Goal: Navigation & Orientation: Find specific page/section

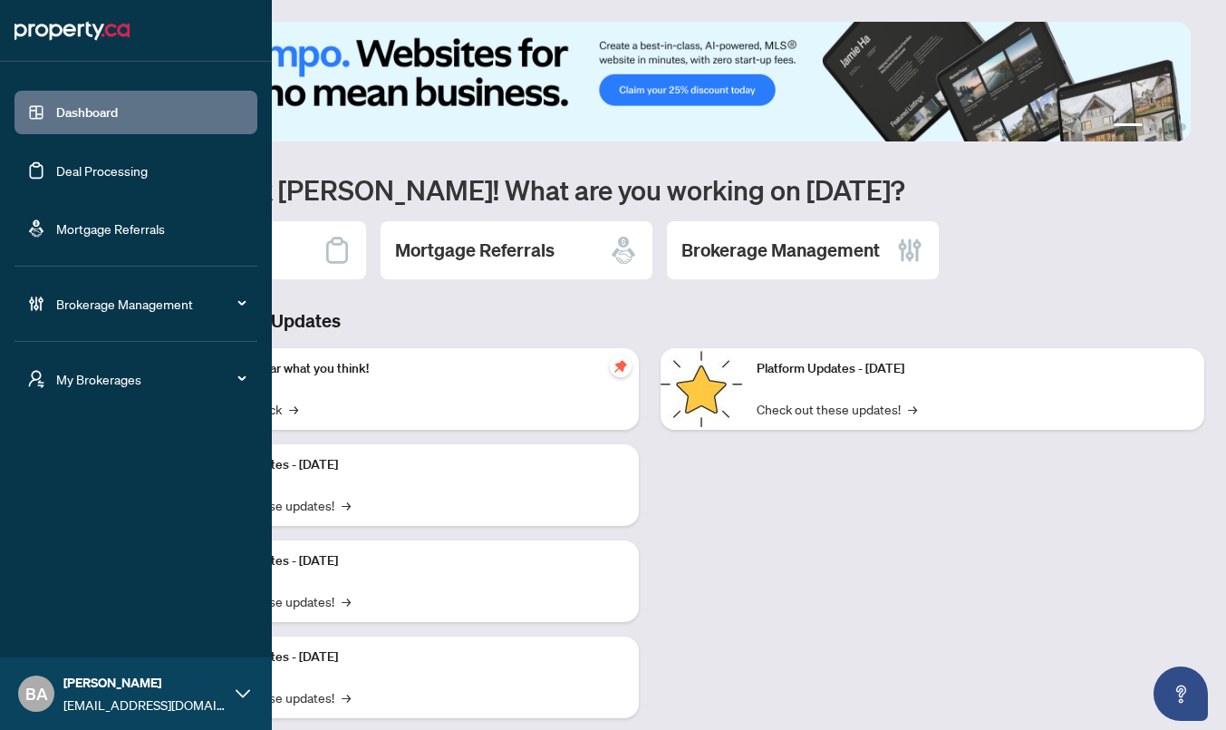
click at [99, 312] on span "Brokerage Management" at bounding box center [150, 304] width 189 height 20
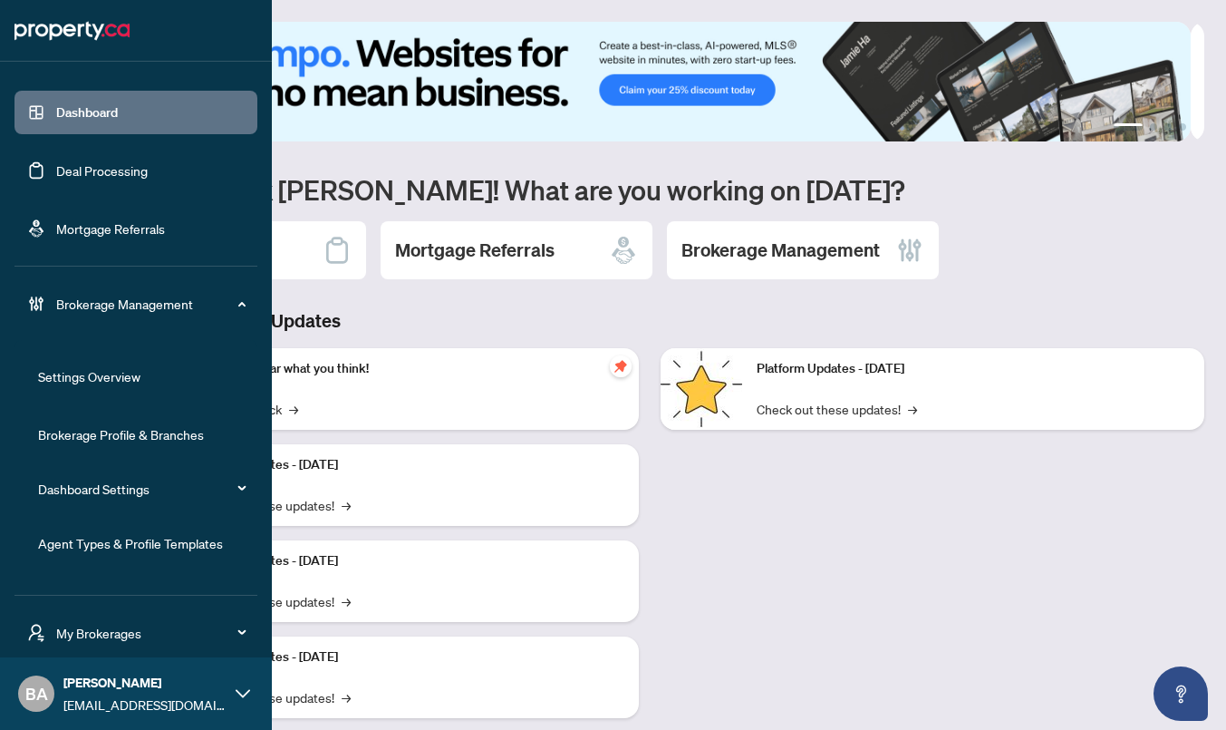
scroll to position [101, 0]
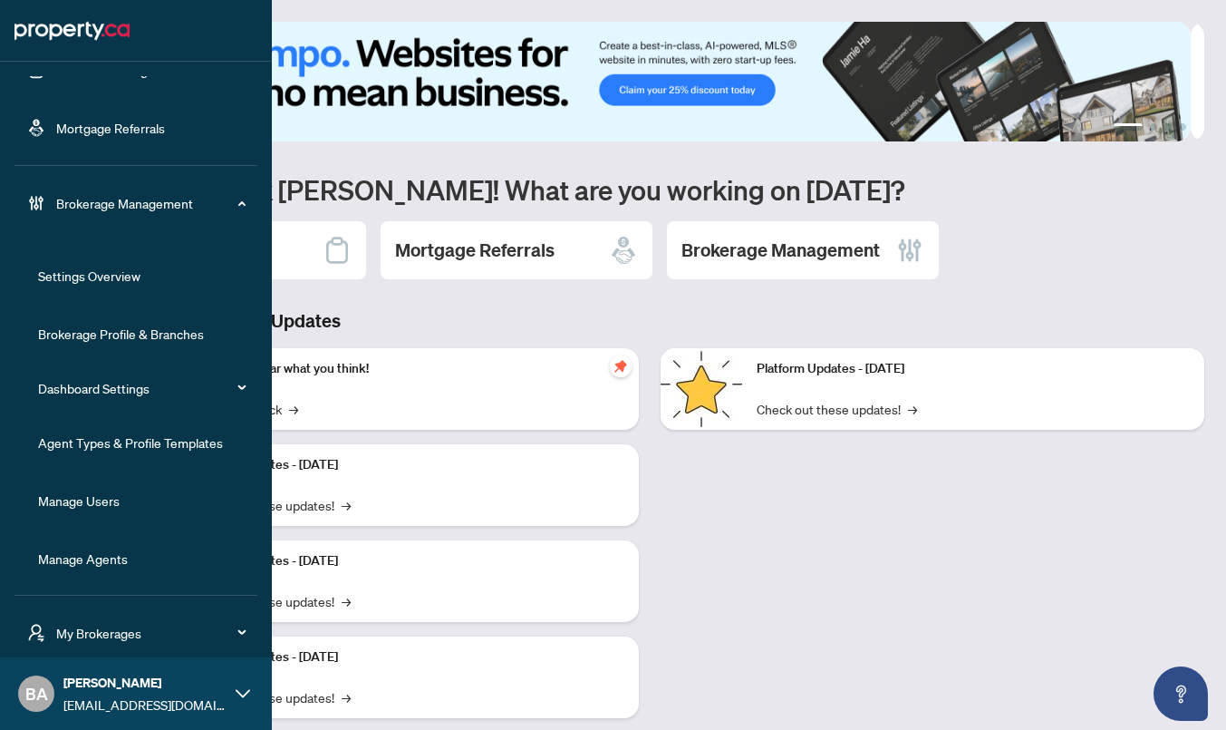
click at [99, 504] on link "Manage Users" at bounding box center [79, 500] width 82 height 16
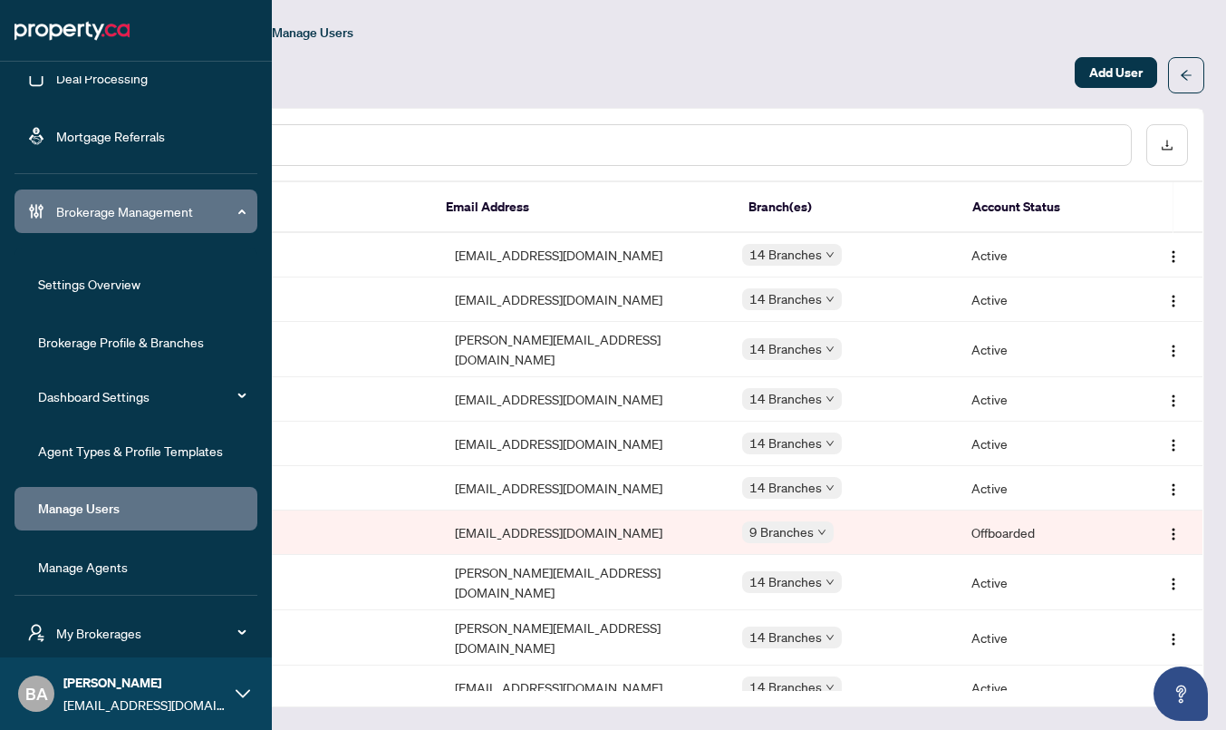
scroll to position [101, 0]
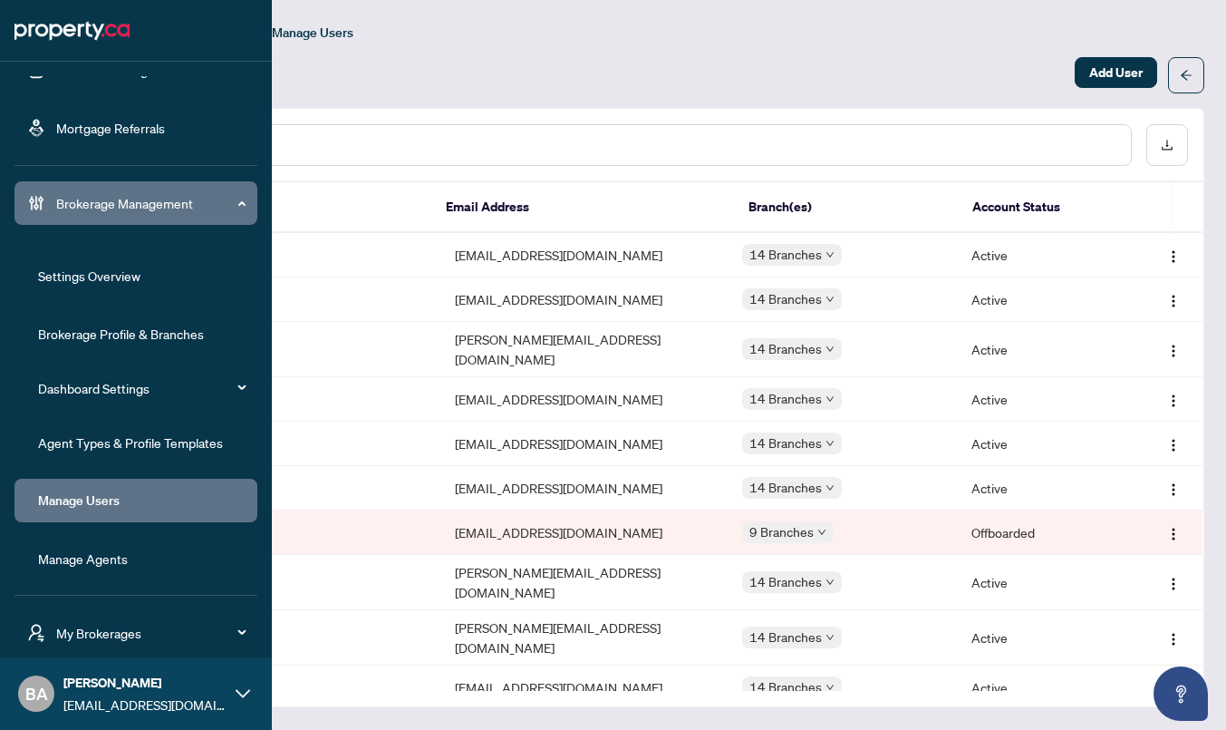
click at [112, 566] on link "Manage Agents" at bounding box center [83, 558] width 90 height 16
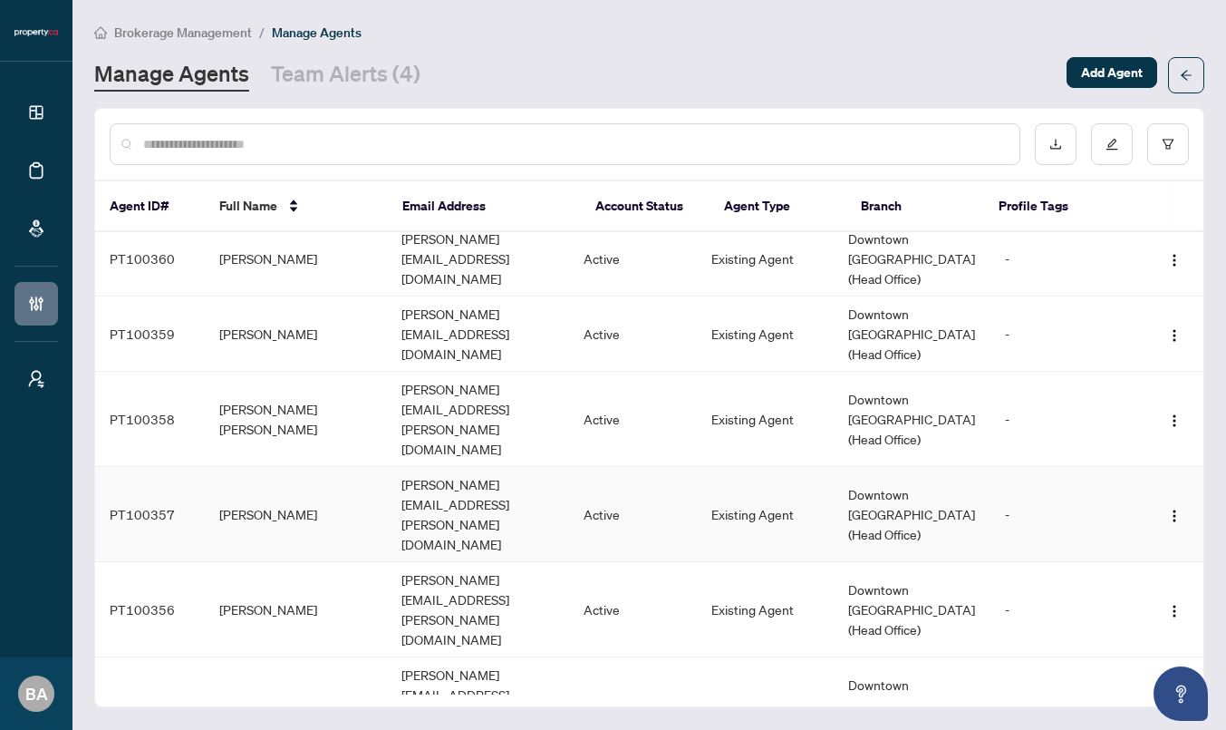
scroll to position [2683, 0]
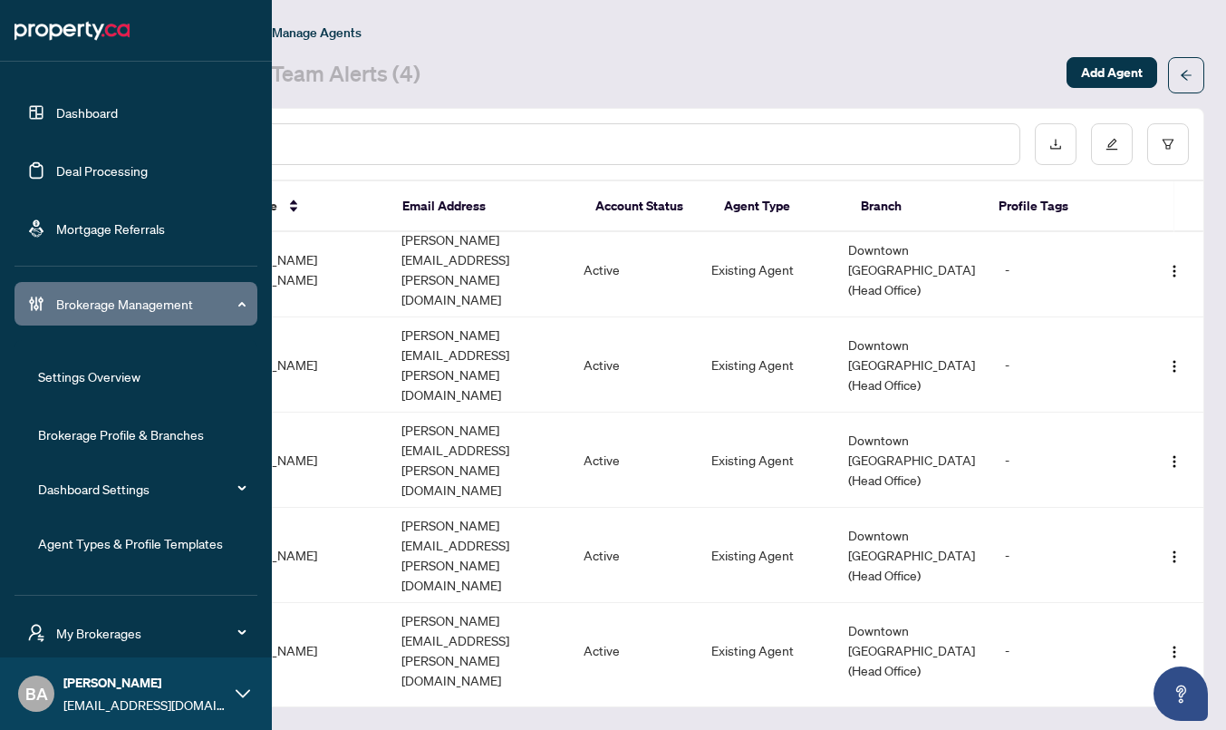
click at [111, 427] on link "Brokerage Profile & Branches" at bounding box center [121, 434] width 166 height 16
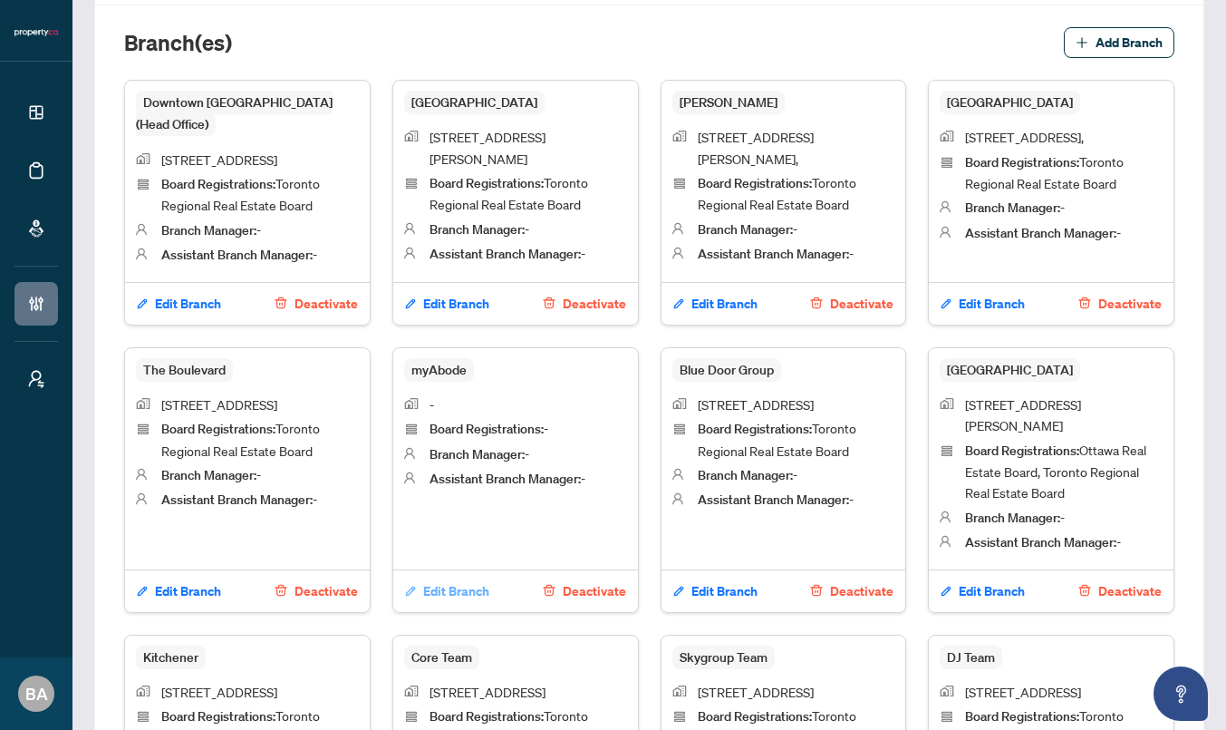
scroll to position [498, 0]
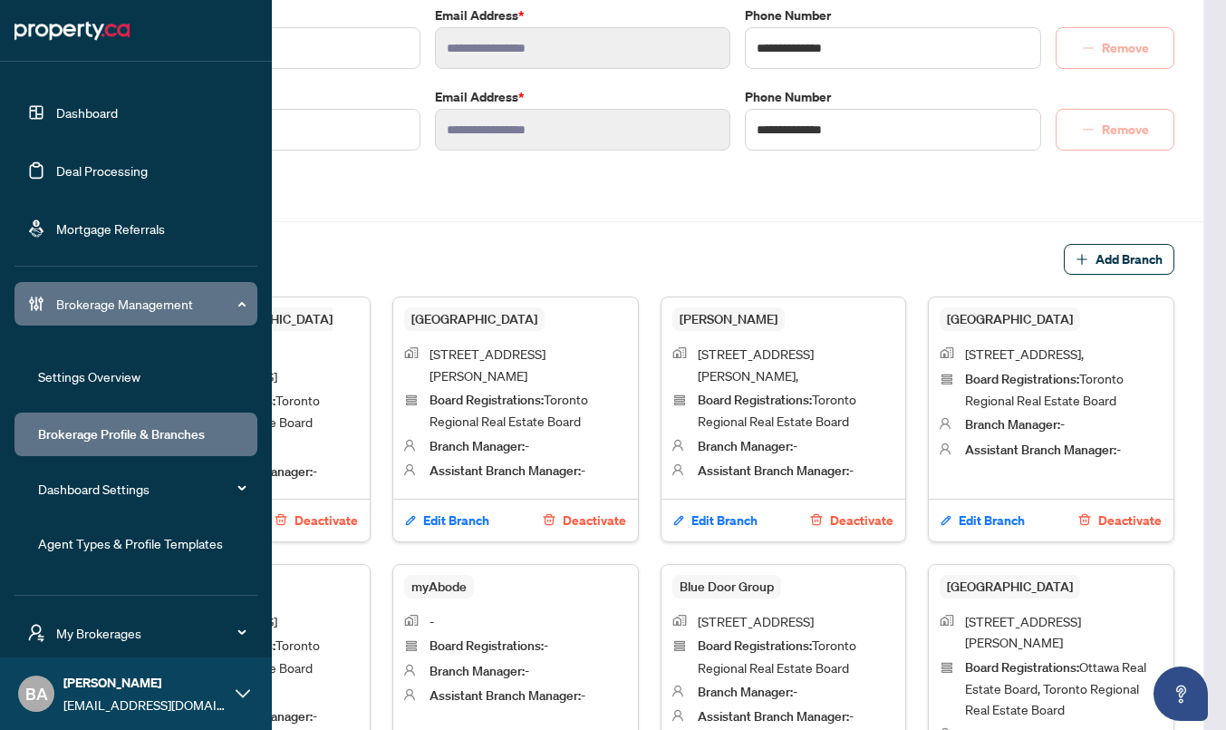
click at [80, 107] on link "Dashboard" at bounding box center [87, 112] width 62 height 16
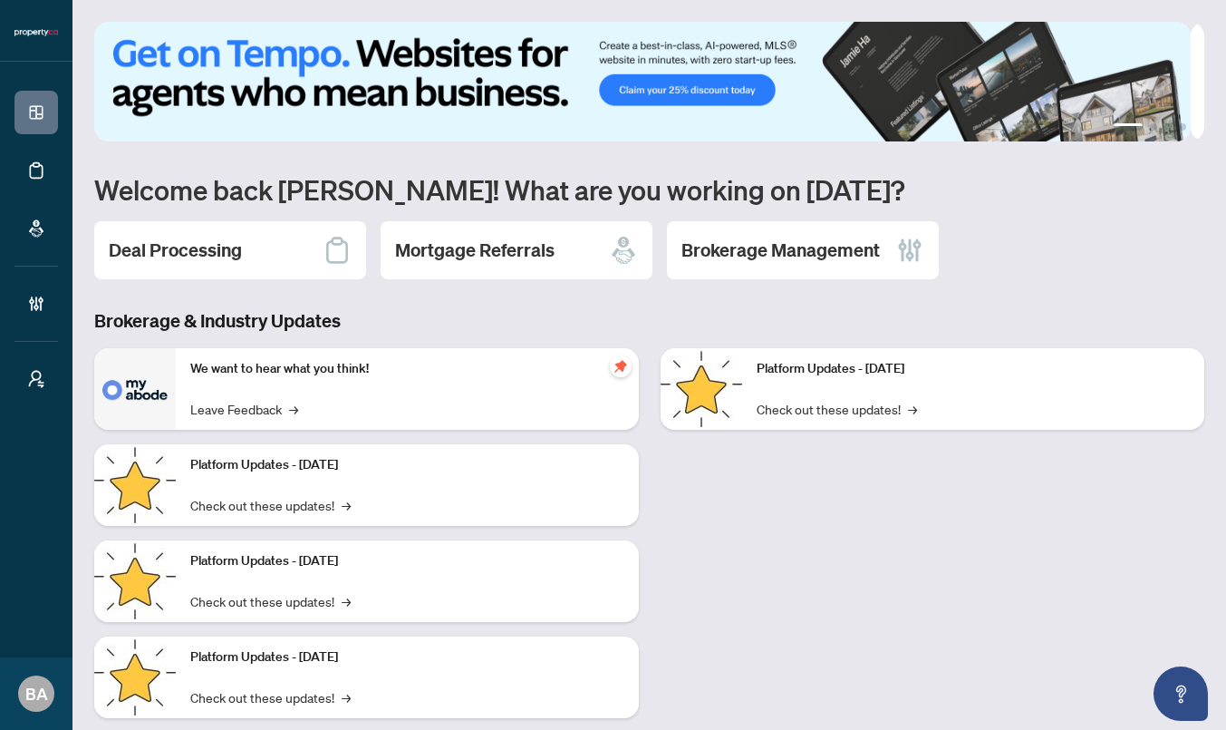
click at [492, 172] on h1 "Welcome back [PERSON_NAME]! What are you working on [DATE]?" at bounding box center [649, 189] width 1110 height 34
